Goal: Transaction & Acquisition: Purchase product/service

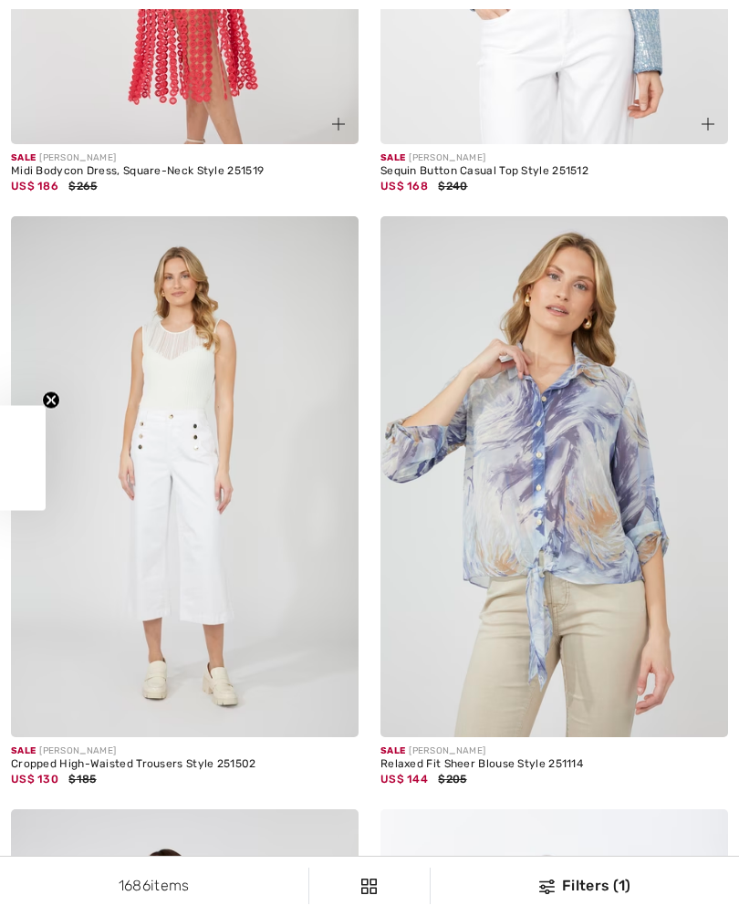
checkbox input "true"
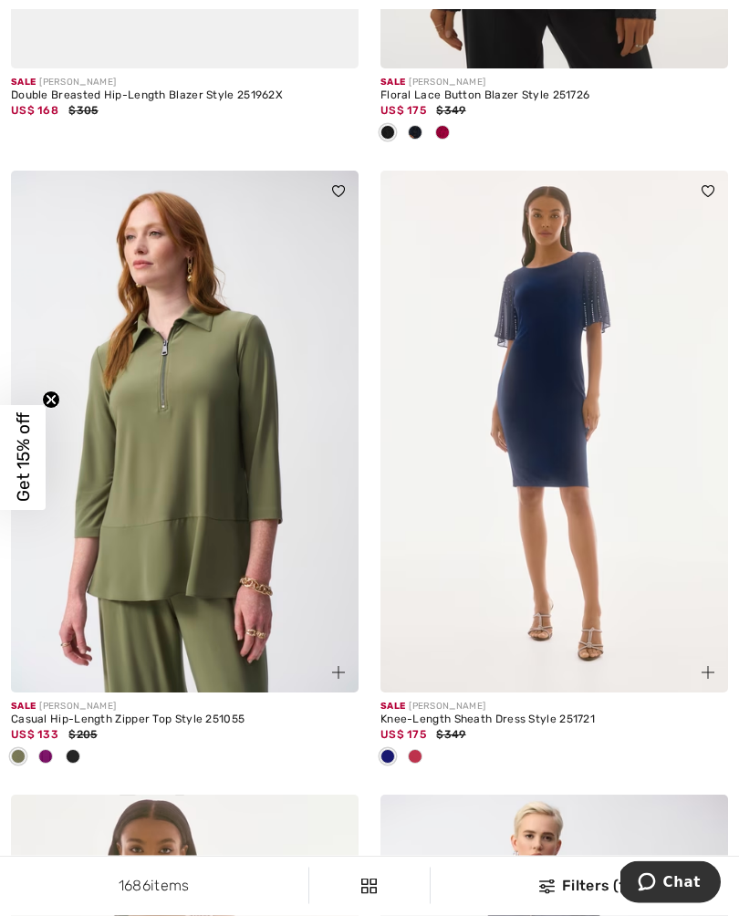
scroll to position [8997, 0]
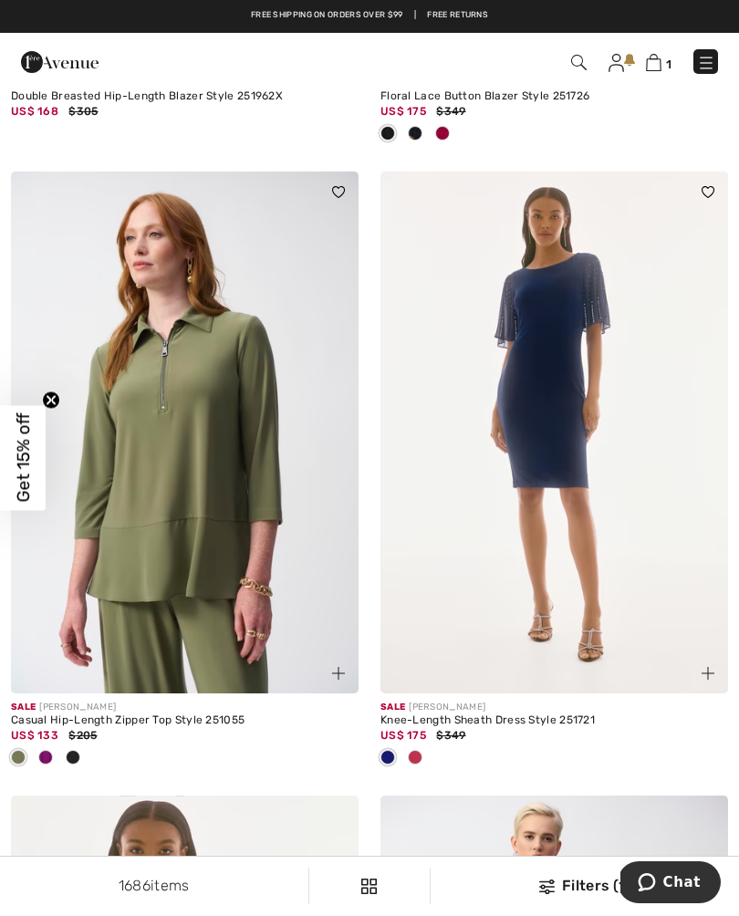
click at [57, 770] on div at bounding box center [45, 759] width 27 height 30
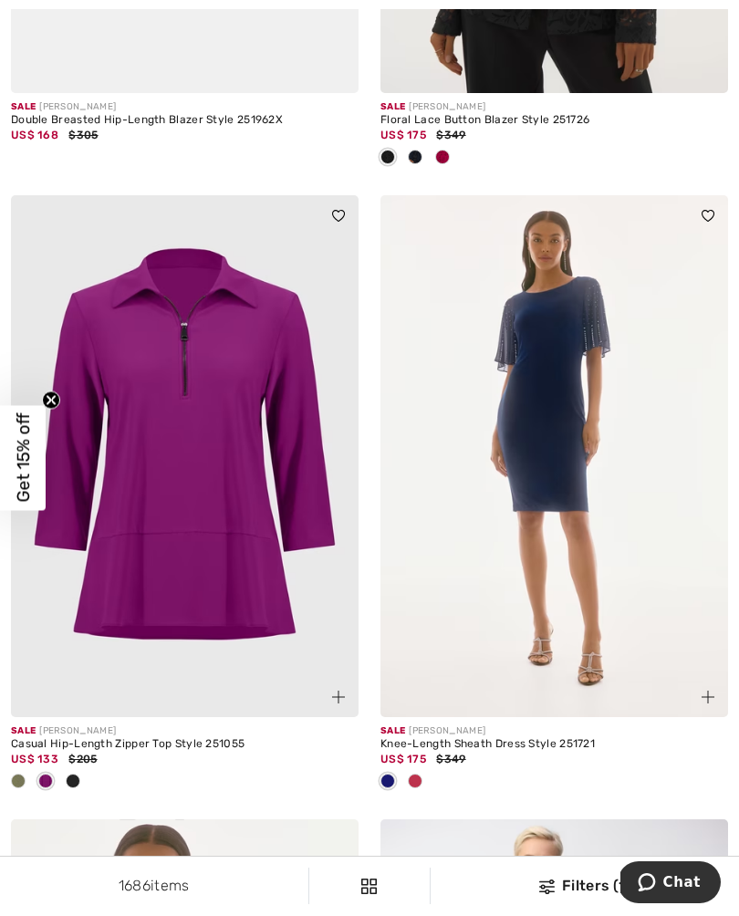
scroll to position [8971, 0]
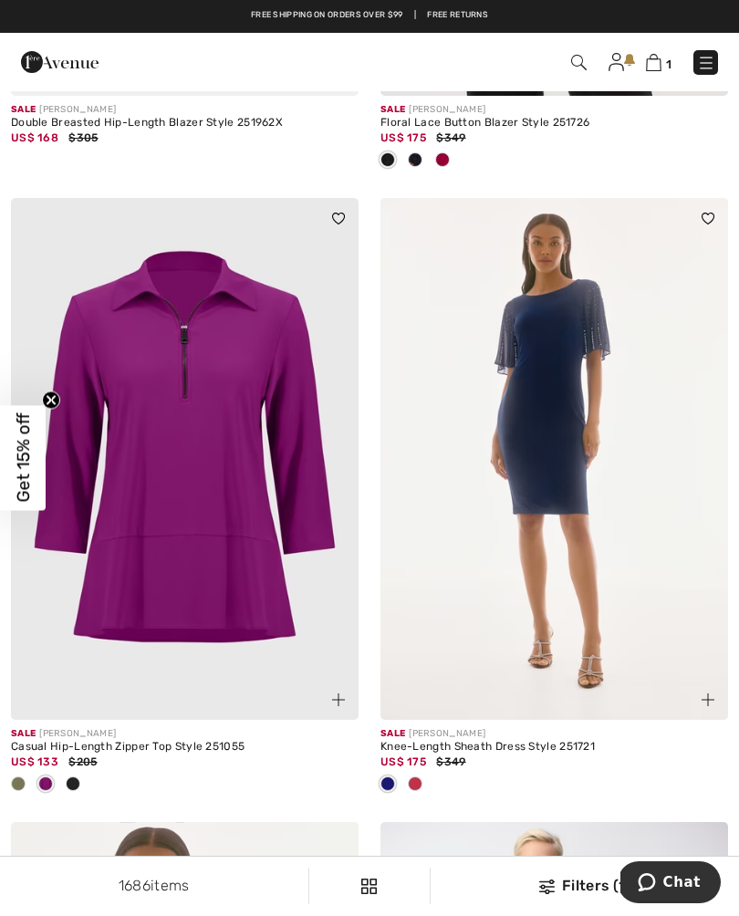
click at [86, 798] on div at bounding box center [72, 785] width 27 height 30
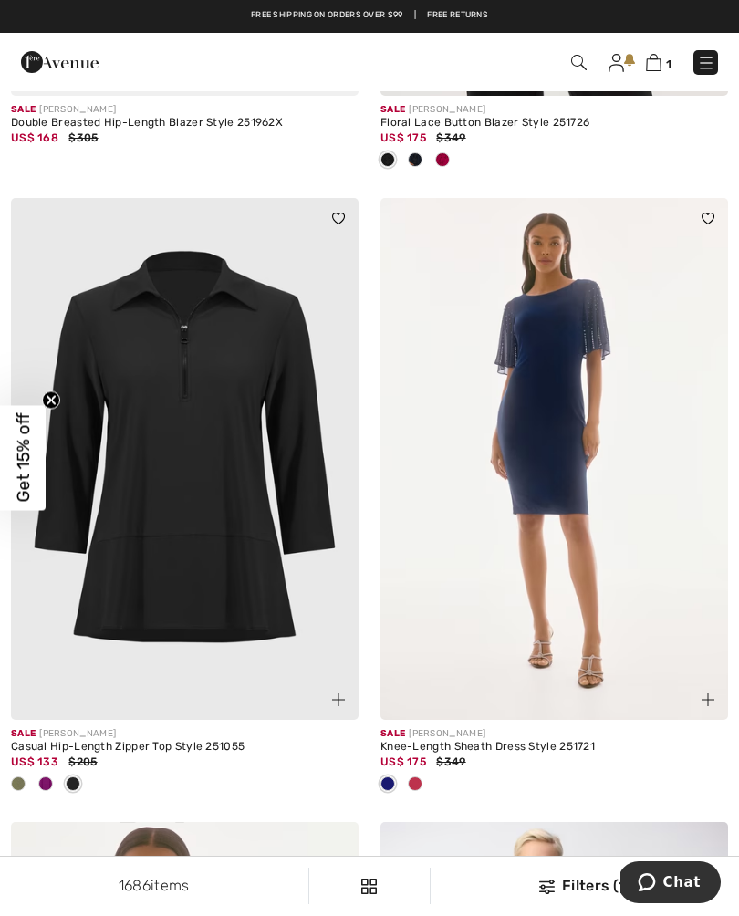
click at [25, 792] on div at bounding box center [18, 785] width 27 height 30
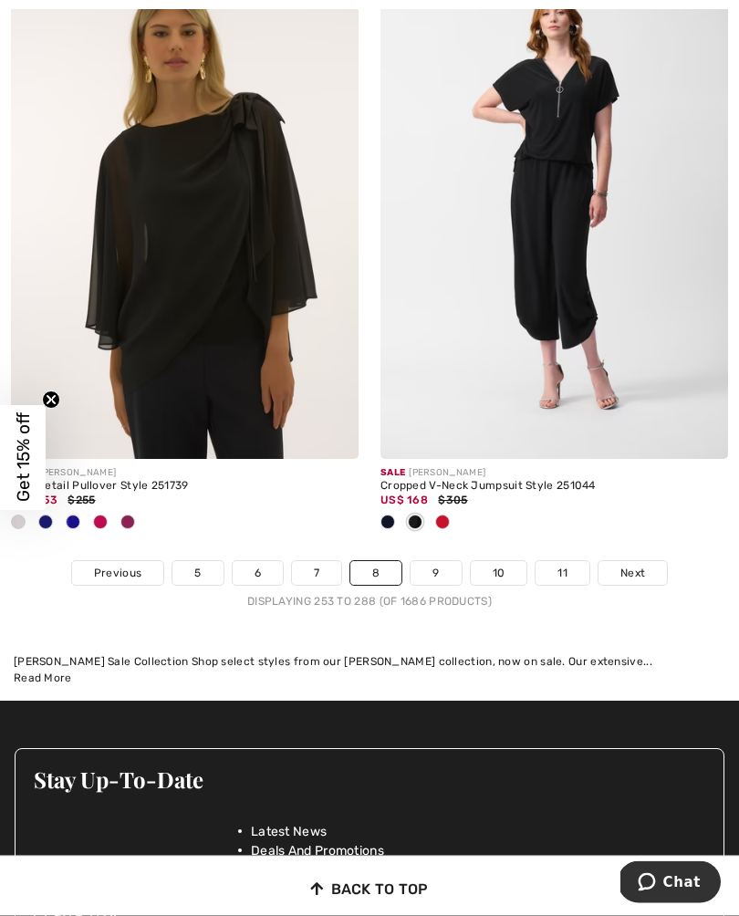
scroll to position [11106, 0]
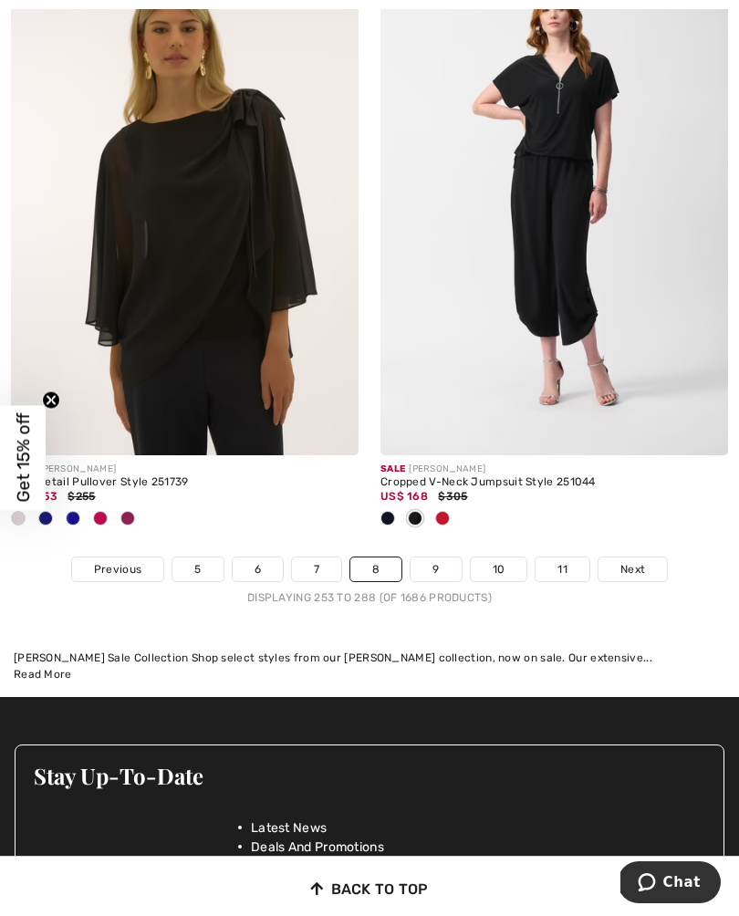
click at [641, 578] on span "Next" at bounding box center [633, 569] width 25 height 16
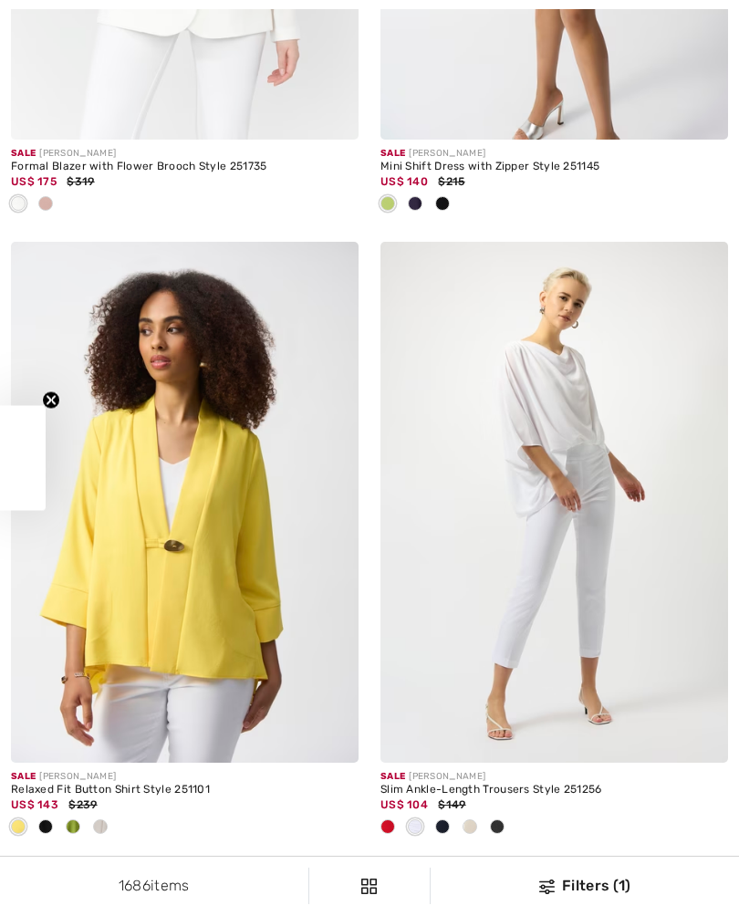
checkbox input "true"
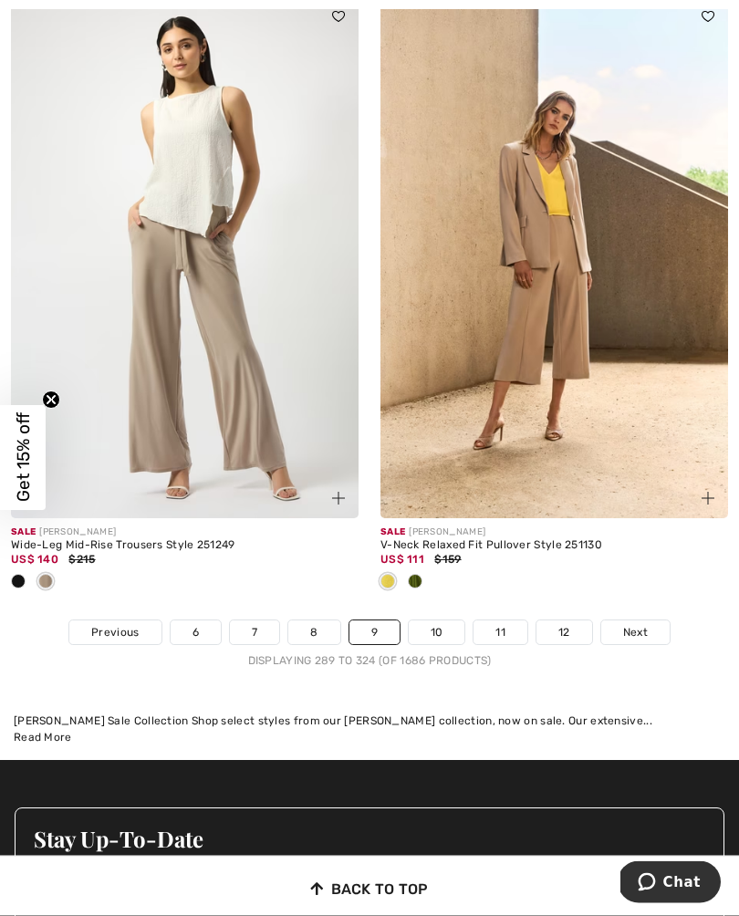
scroll to position [11105, 0]
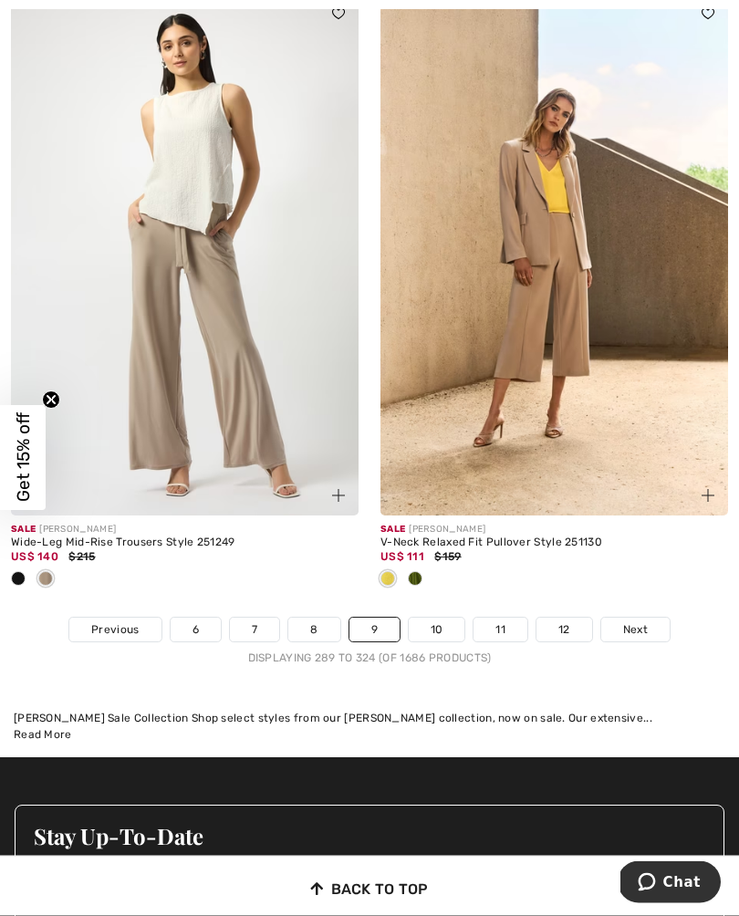
click at [643, 632] on span "Next" at bounding box center [635, 630] width 25 height 16
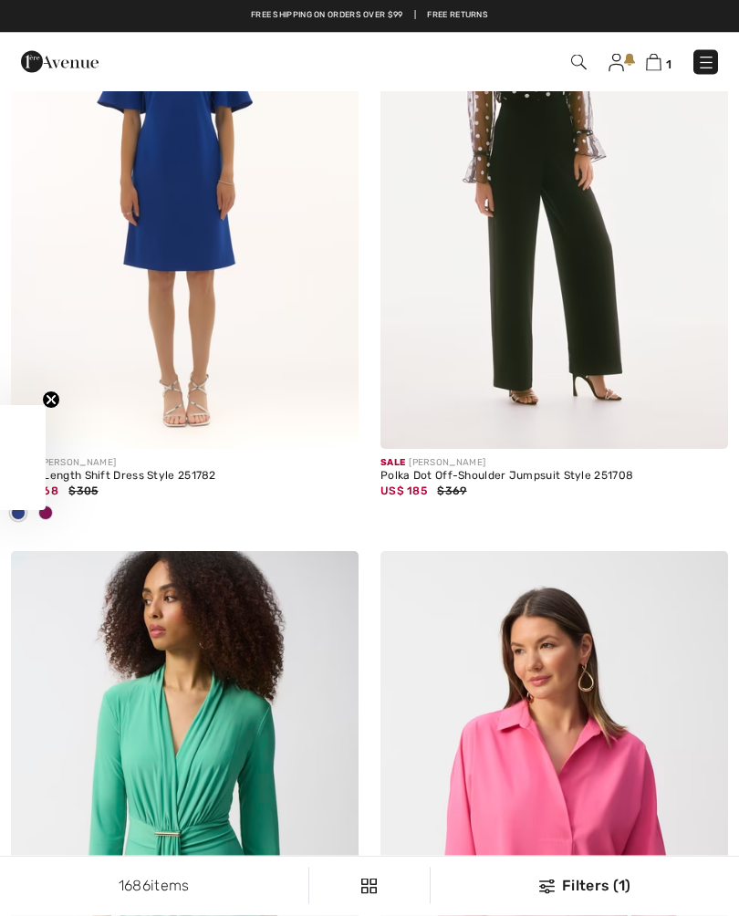
checkbox input "true"
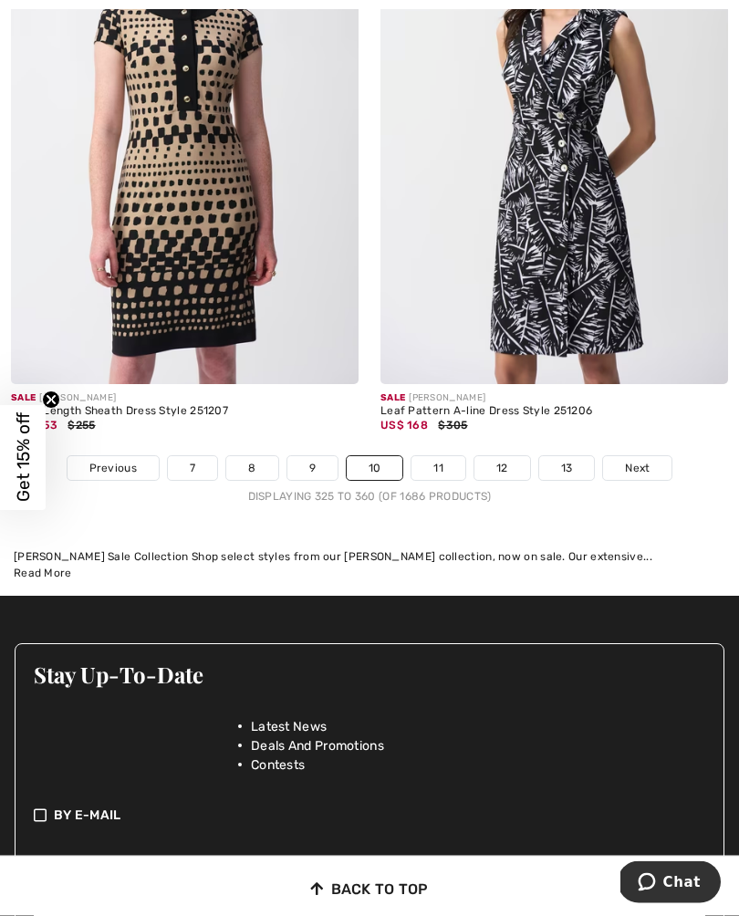
scroll to position [11054, 0]
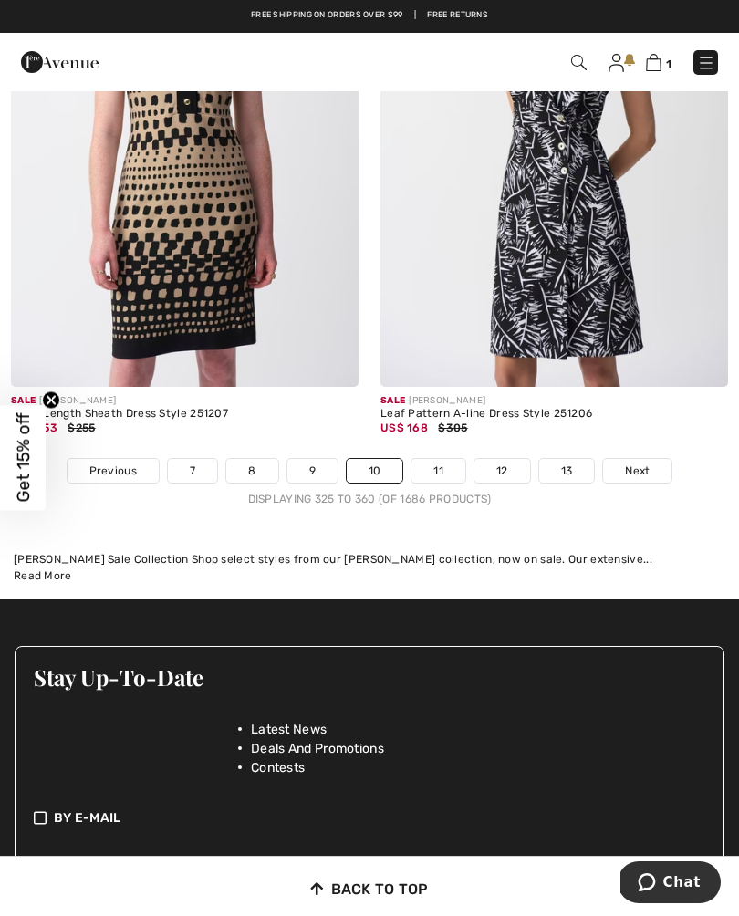
click at [642, 475] on span "Next" at bounding box center [637, 471] width 25 height 16
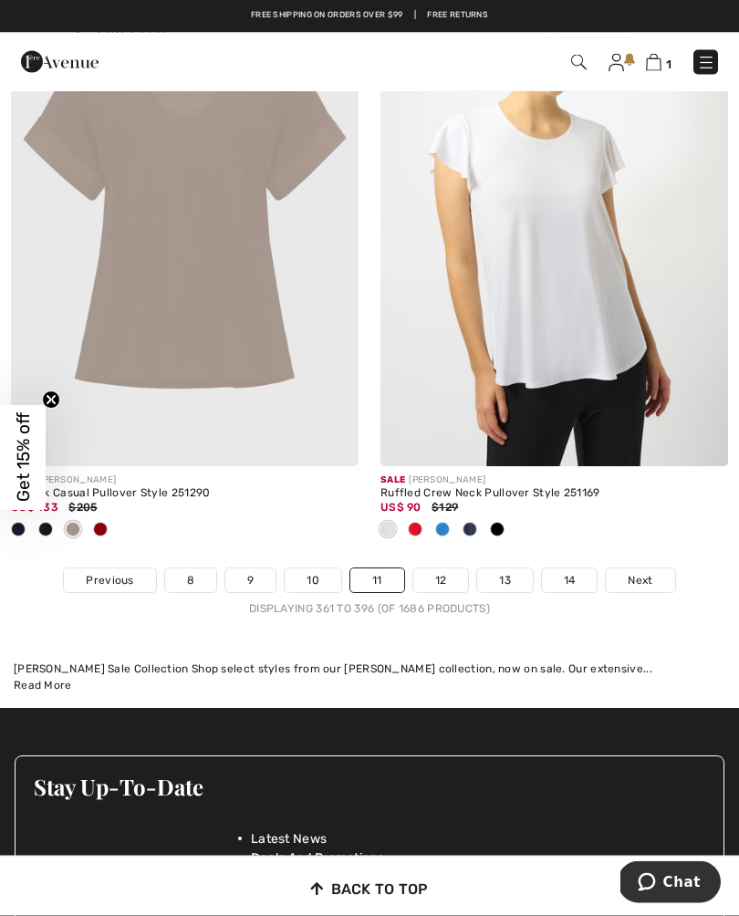
scroll to position [10824, 0]
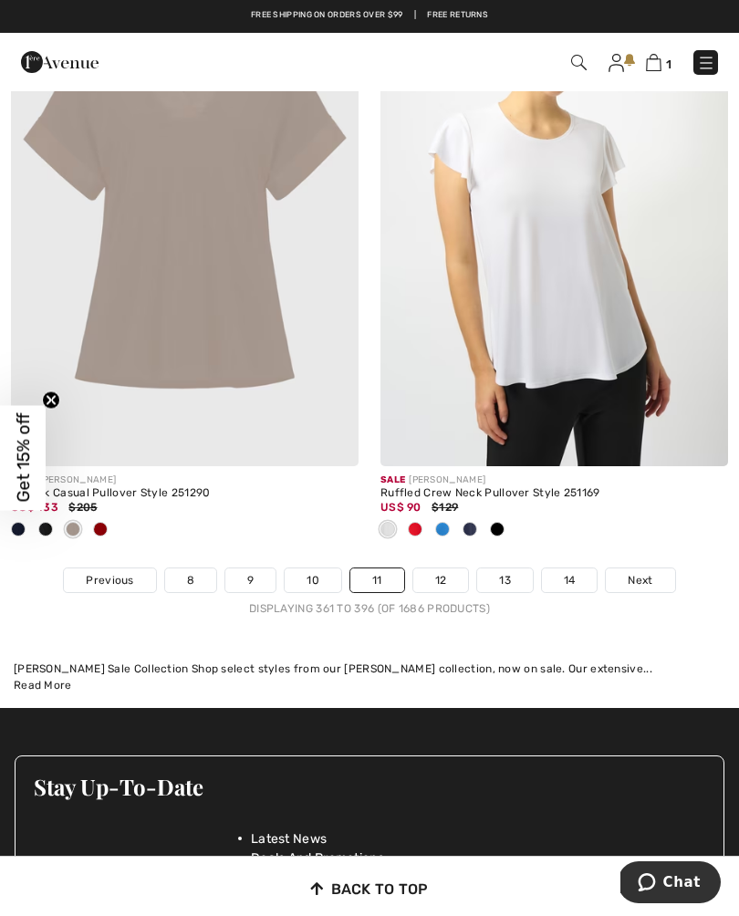
click at [647, 589] on span "Next" at bounding box center [640, 580] width 25 height 16
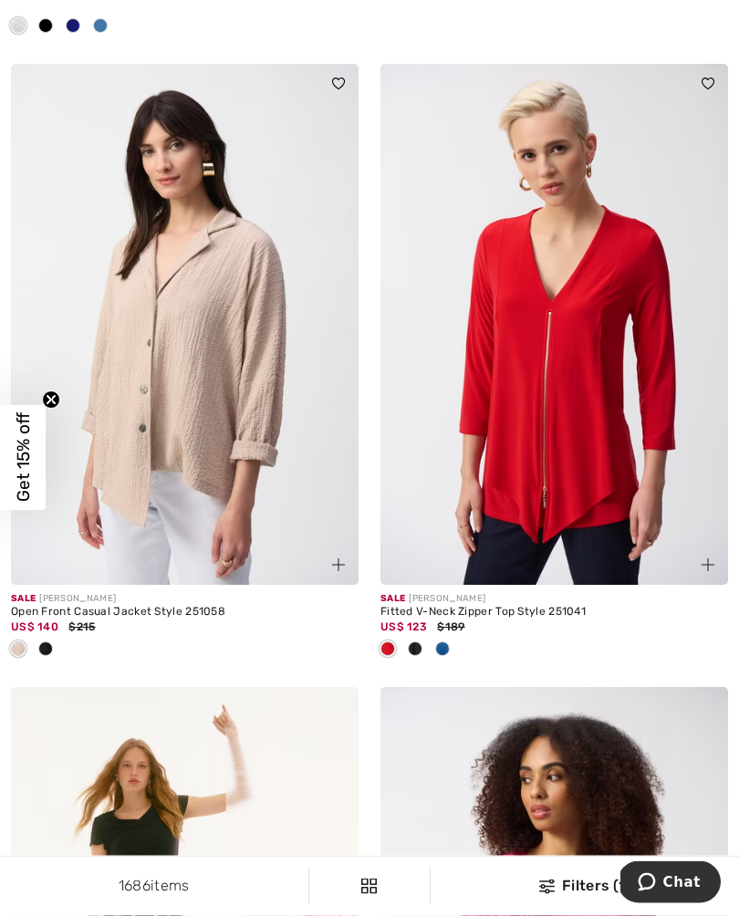
scroll to position [858, 0]
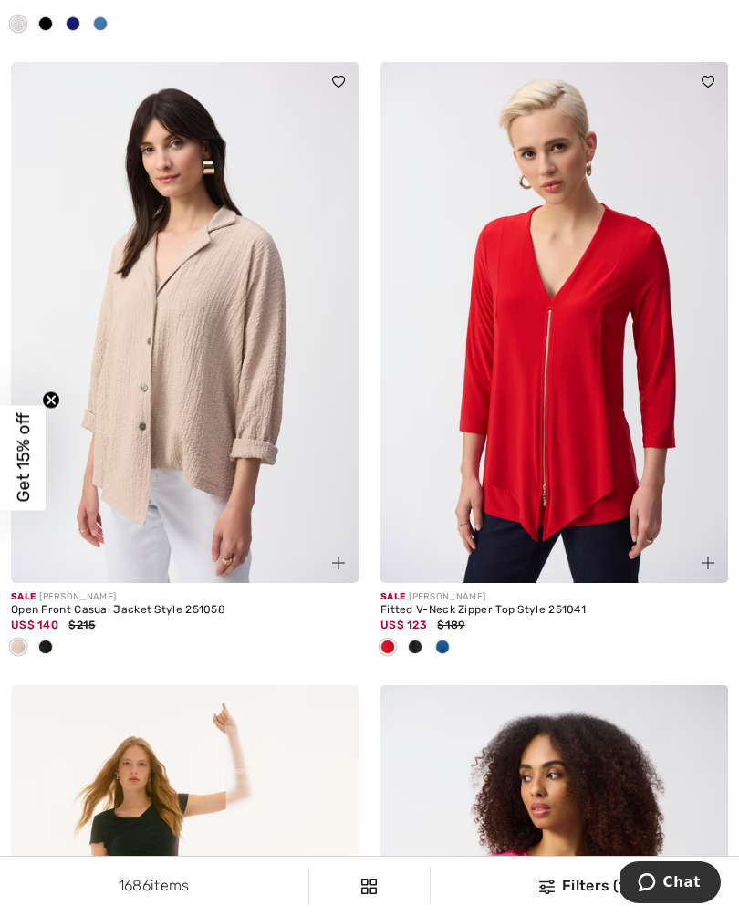
click at [606, 505] on img at bounding box center [555, 323] width 348 height 522
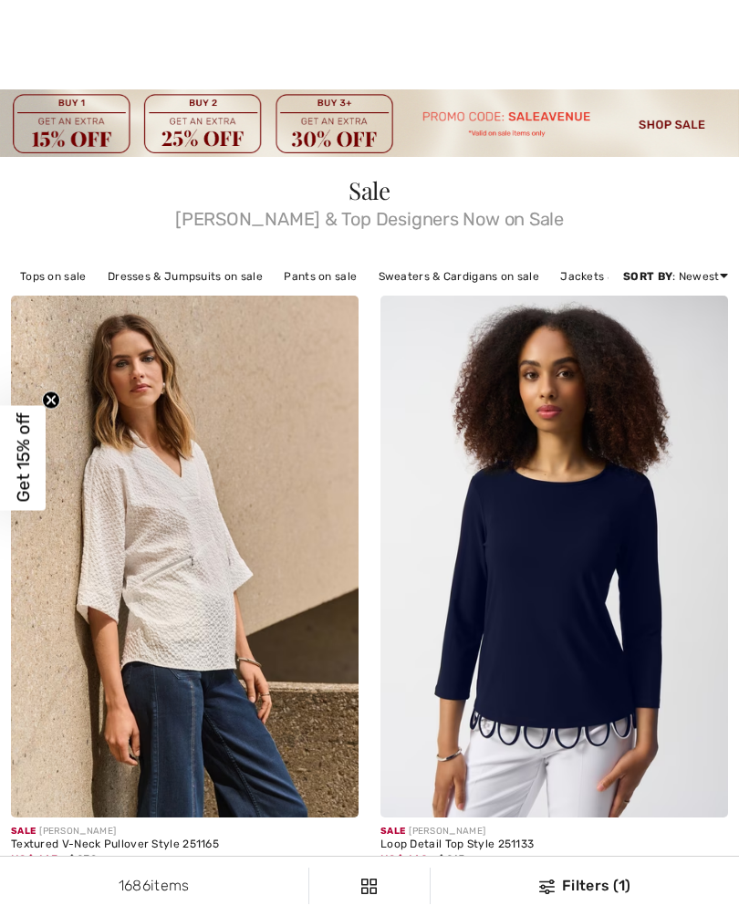
checkbox input "true"
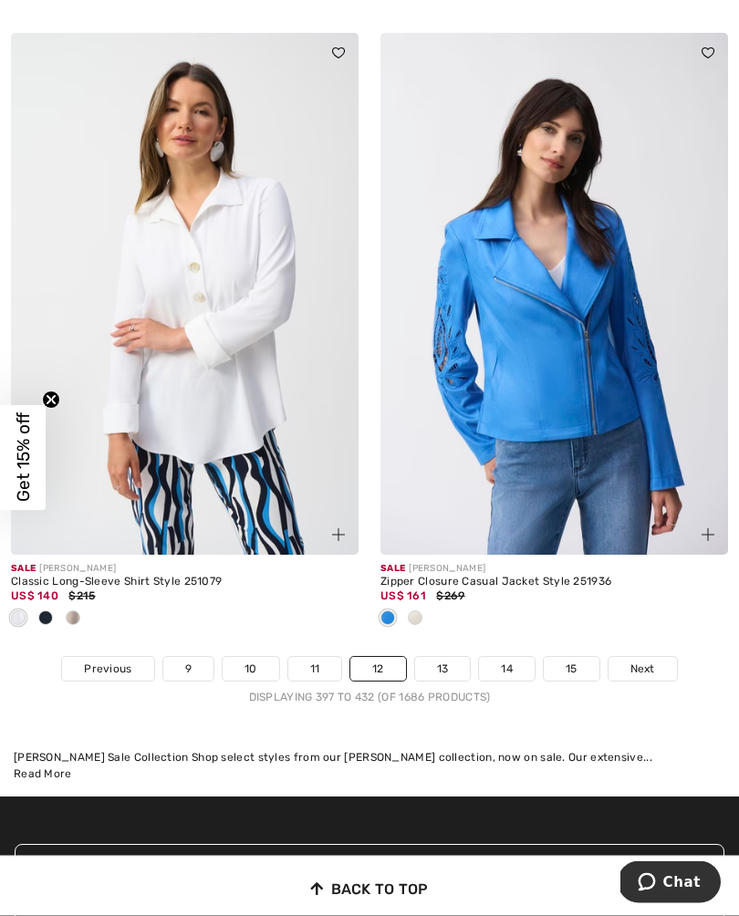
scroll to position [10947, 0]
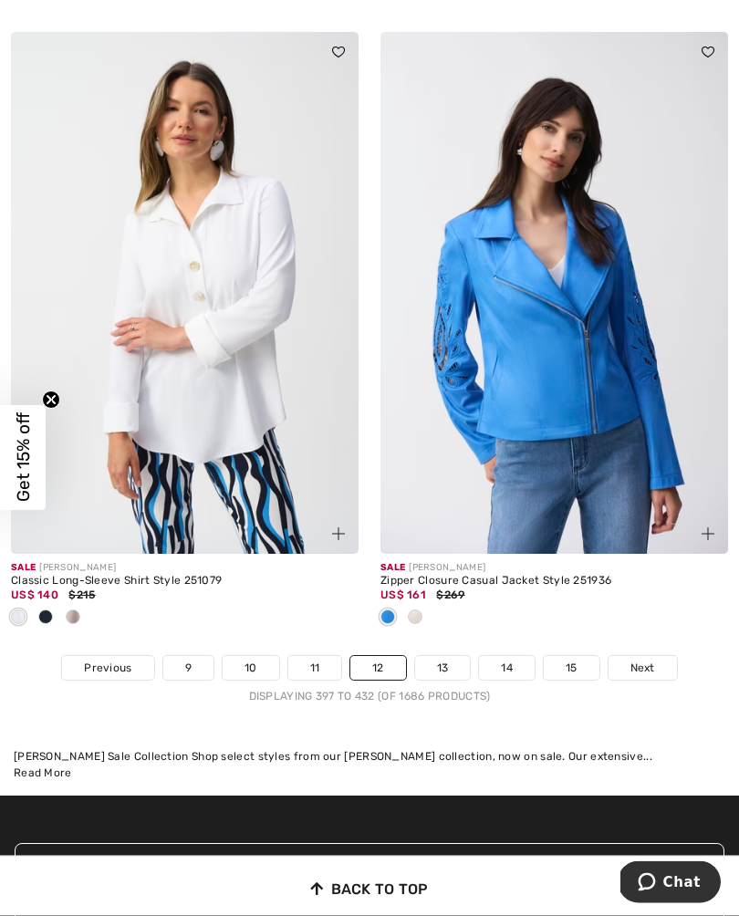
click at [643, 674] on span "Next" at bounding box center [643, 669] width 25 height 16
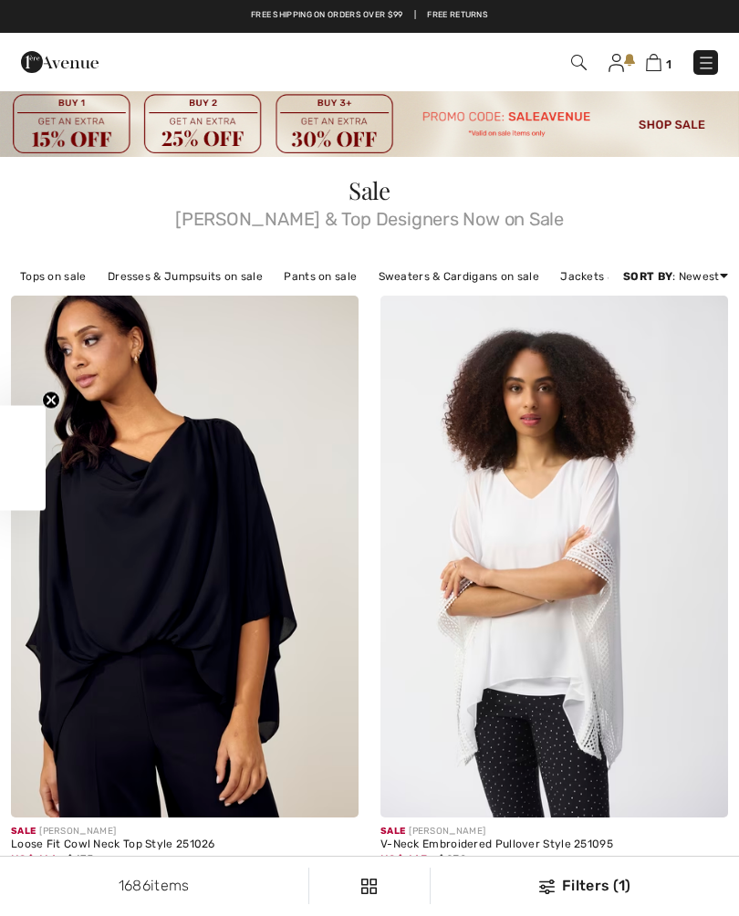
checkbox input "true"
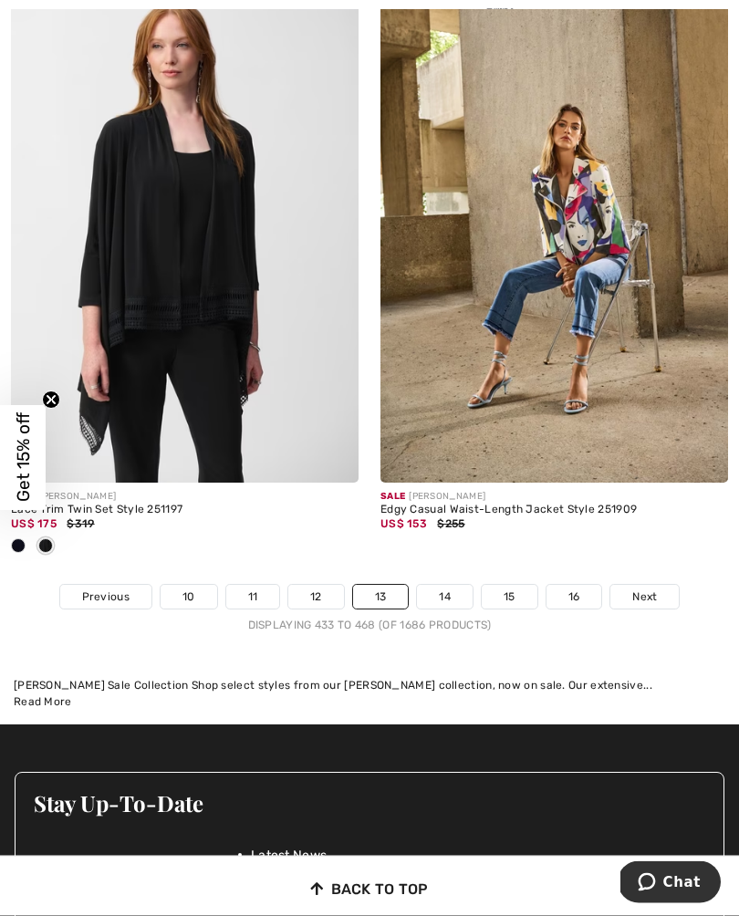
scroll to position [11170, 0]
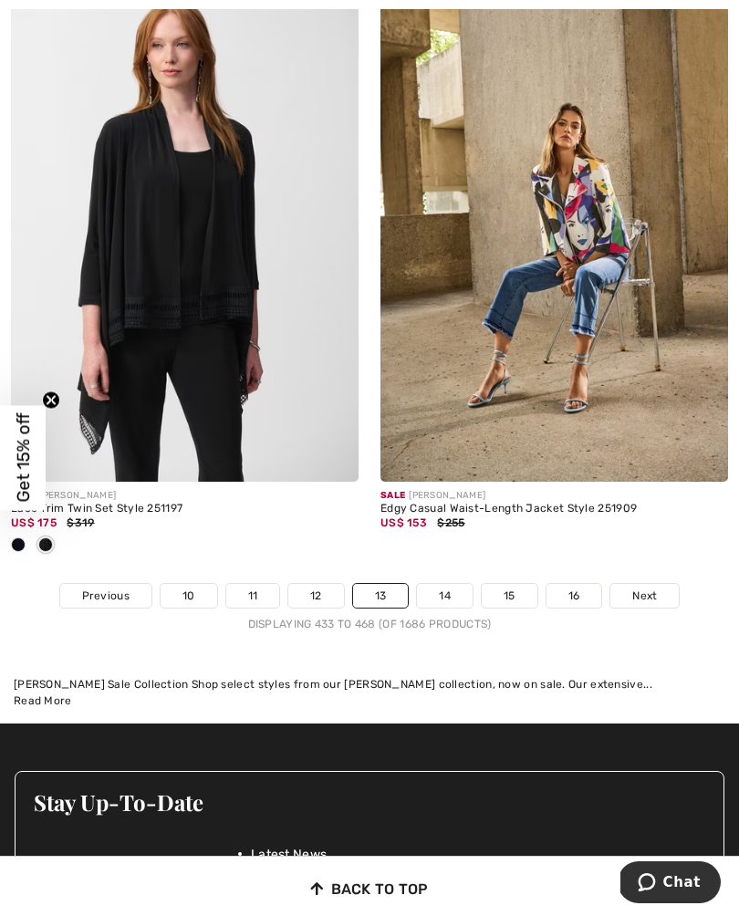
click at [652, 600] on span "Next" at bounding box center [644, 596] width 25 height 16
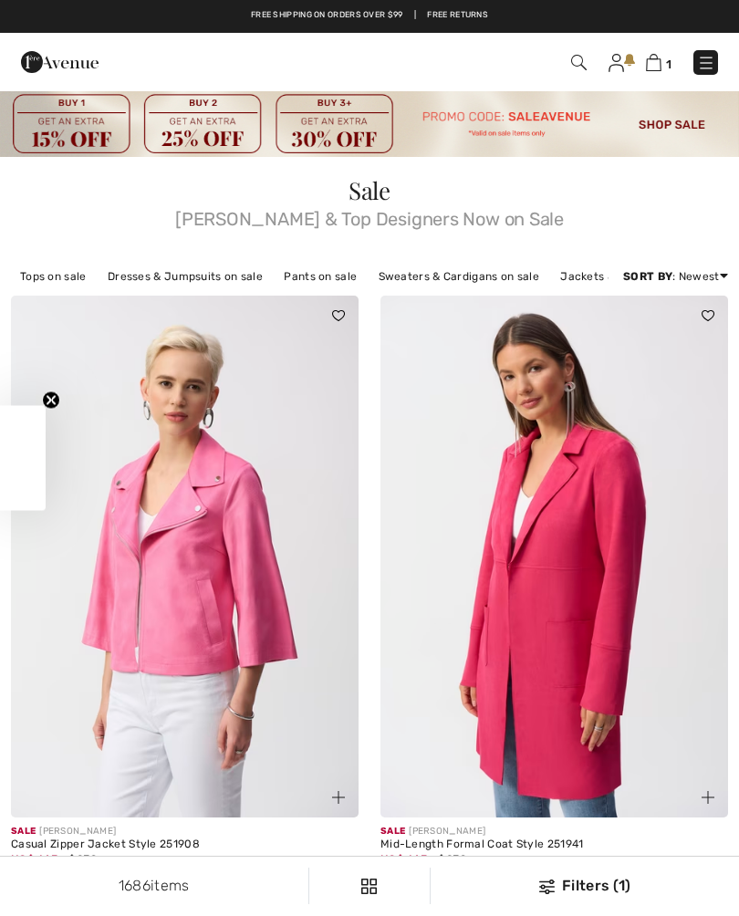
checkbox input "true"
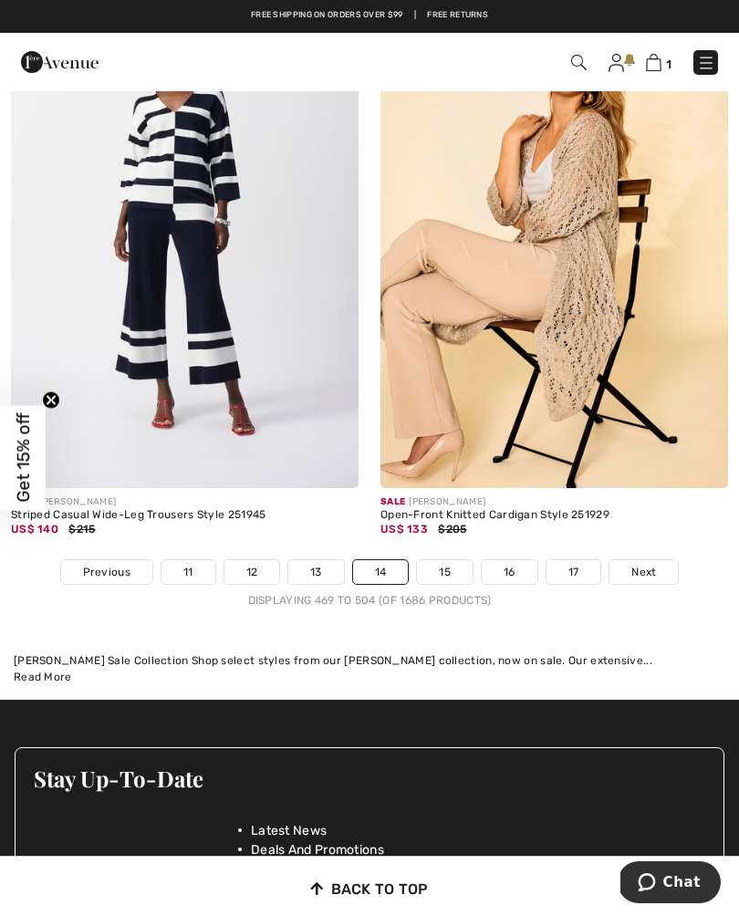
scroll to position [10884, 0]
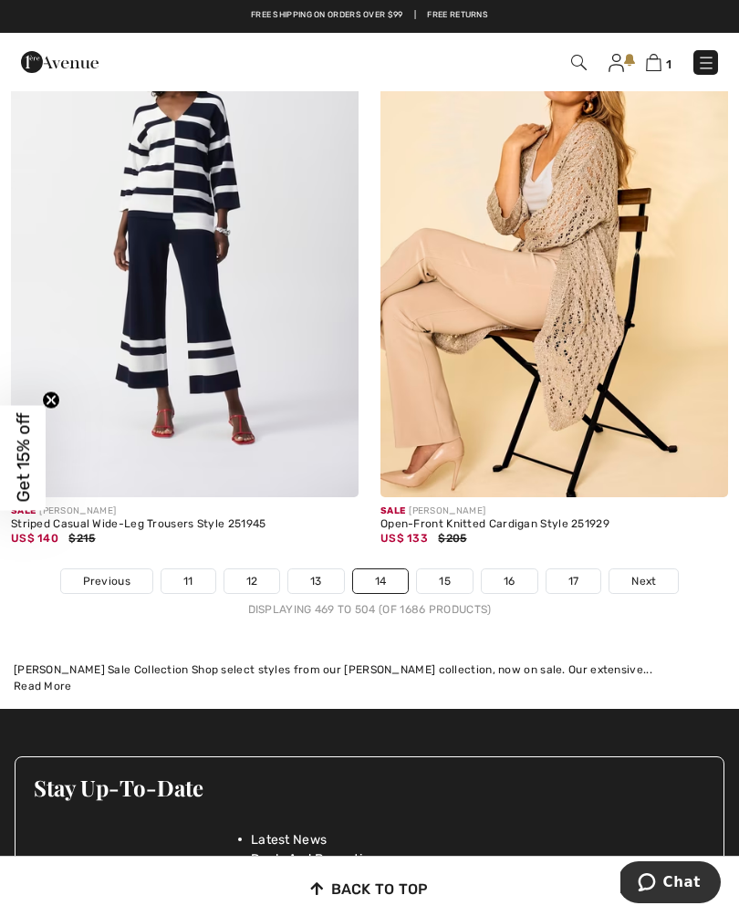
click at [653, 587] on span "Next" at bounding box center [644, 581] width 25 height 16
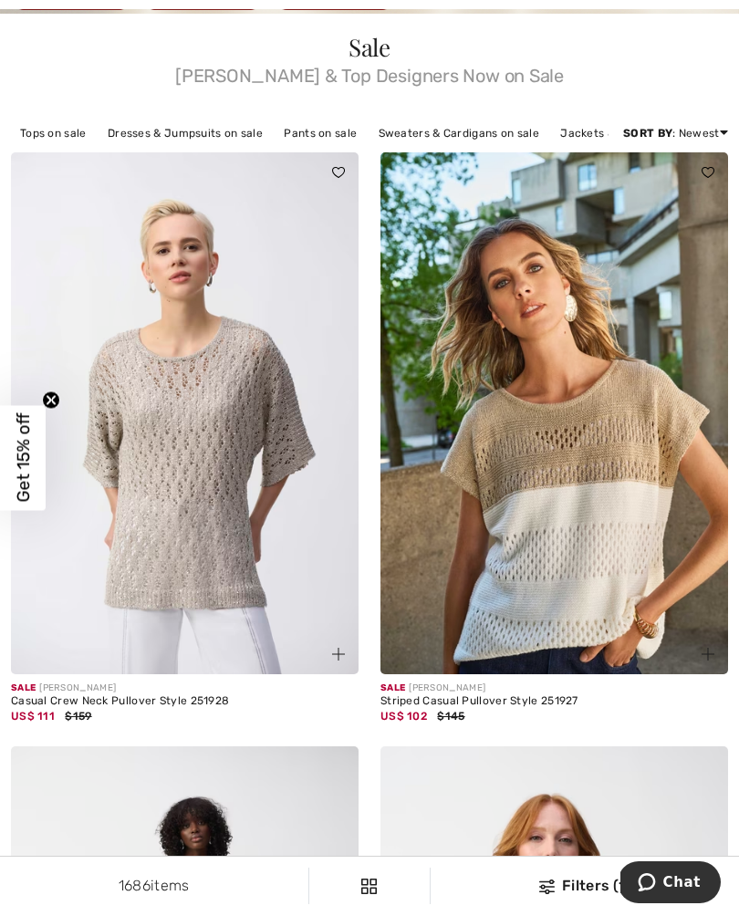
scroll to position [159, 0]
